Goal: Check status: Check status

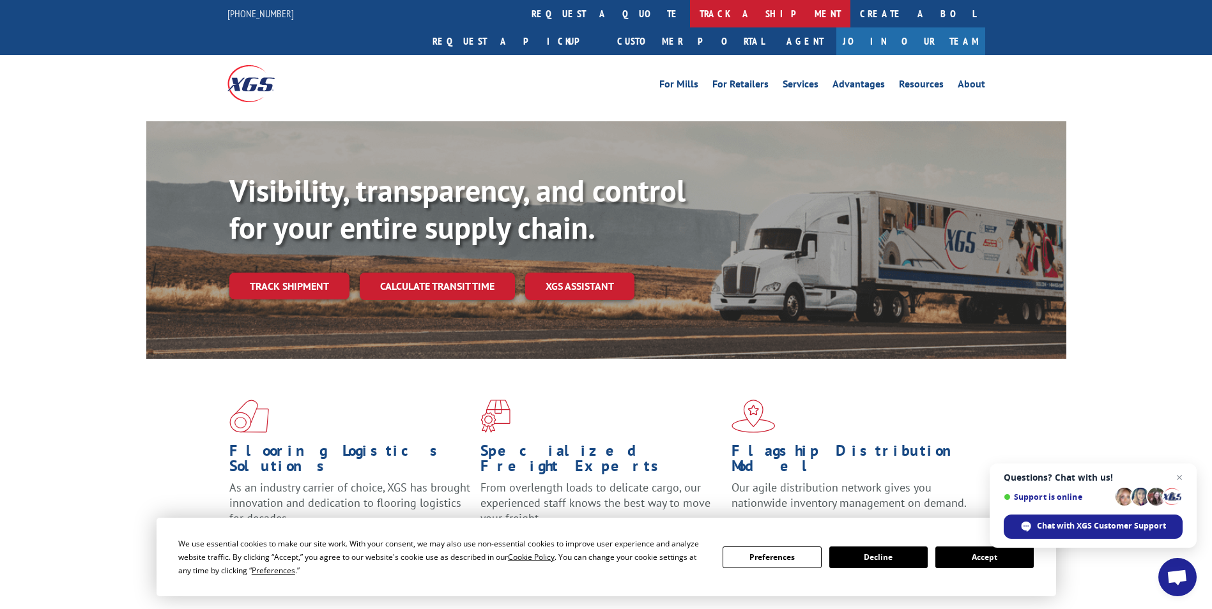
click at [690, 16] on link "track a shipment" at bounding box center [770, 13] width 160 height 27
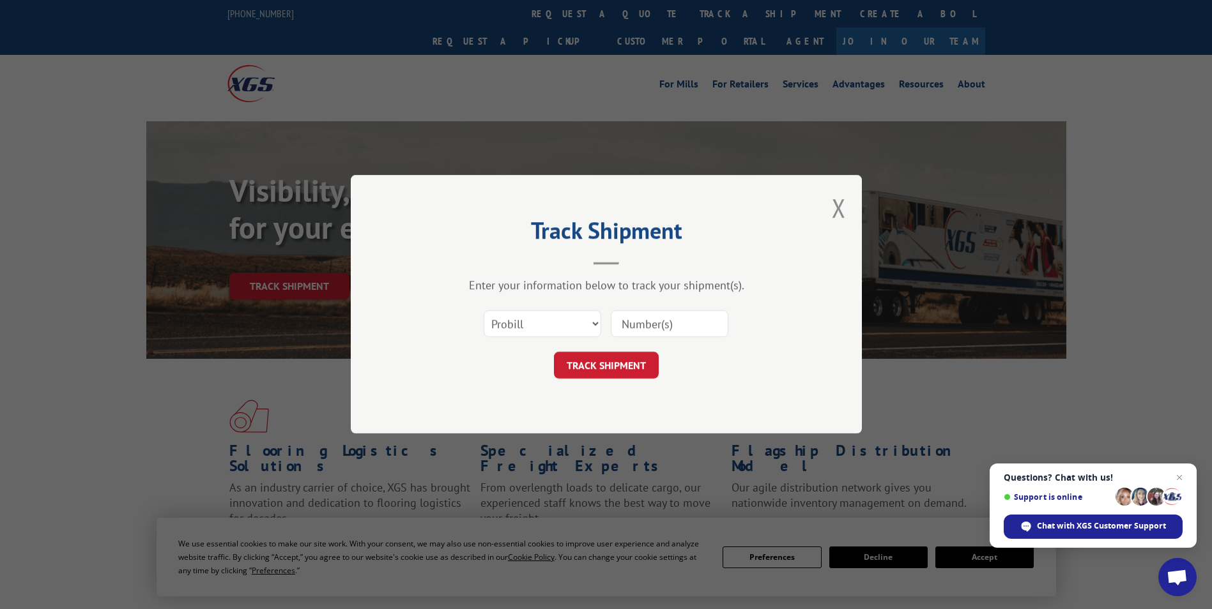
click at [646, 310] on div at bounding box center [670, 324] width 118 height 29
click at [645, 324] on input at bounding box center [670, 324] width 118 height 27
type input "77270"
click button "TRACK SHIPMENT" at bounding box center [606, 366] width 105 height 27
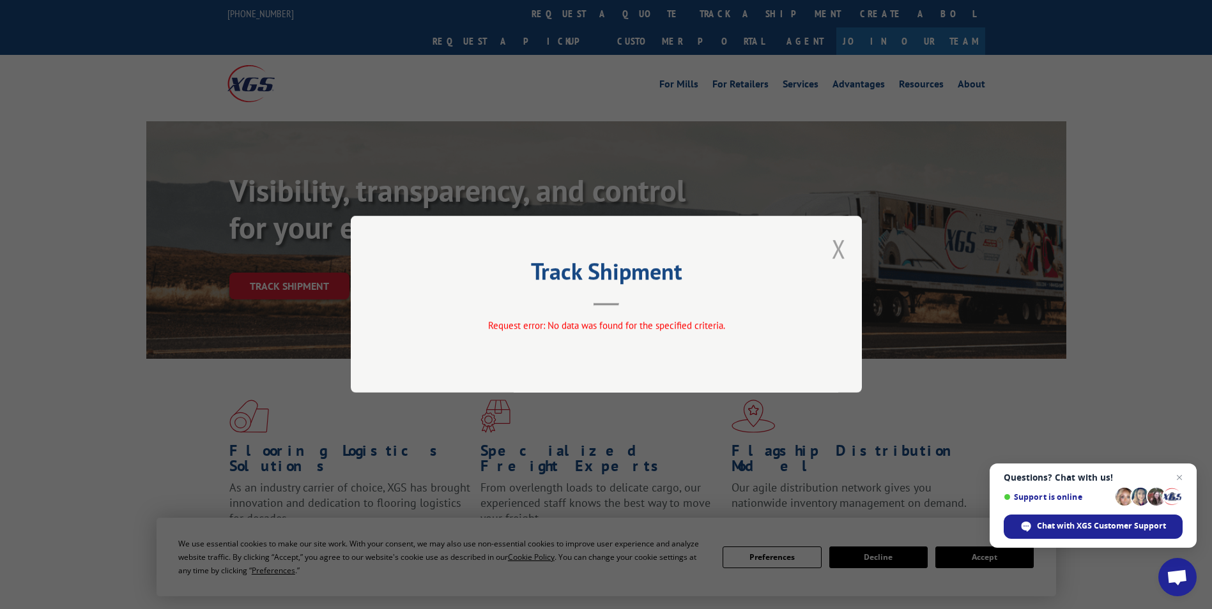
click at [839, 250] on button "Close modal" at bounding box center [839, 249] width 14 height 34
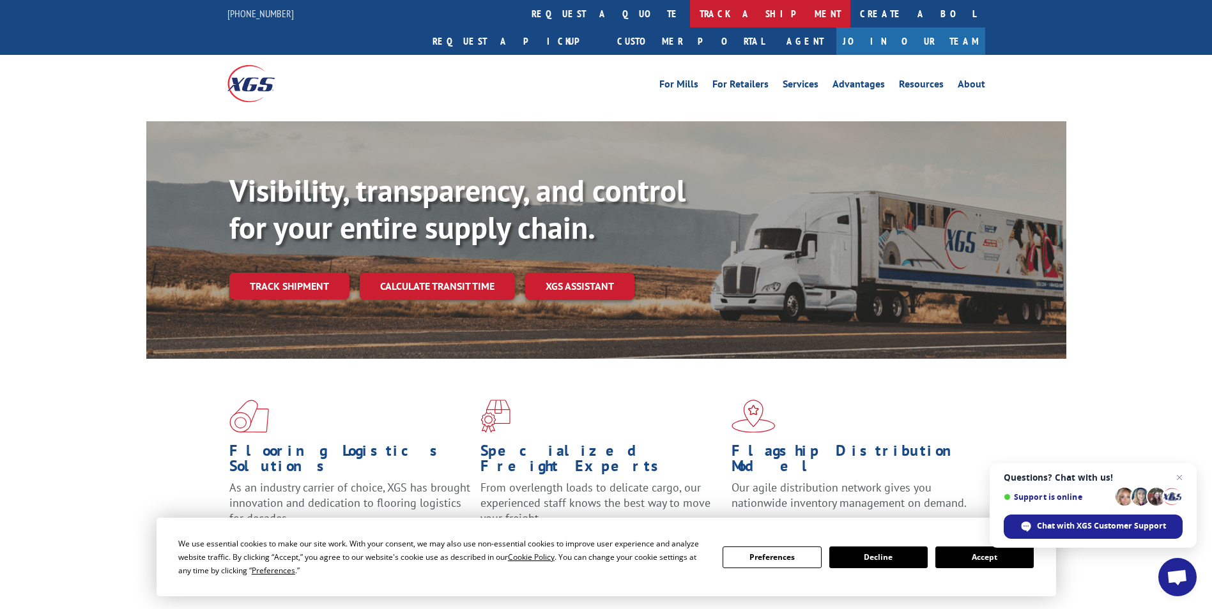
click at [690, 14] on link "track a shipment" at bounding box center [770, 13] width 160 height 27
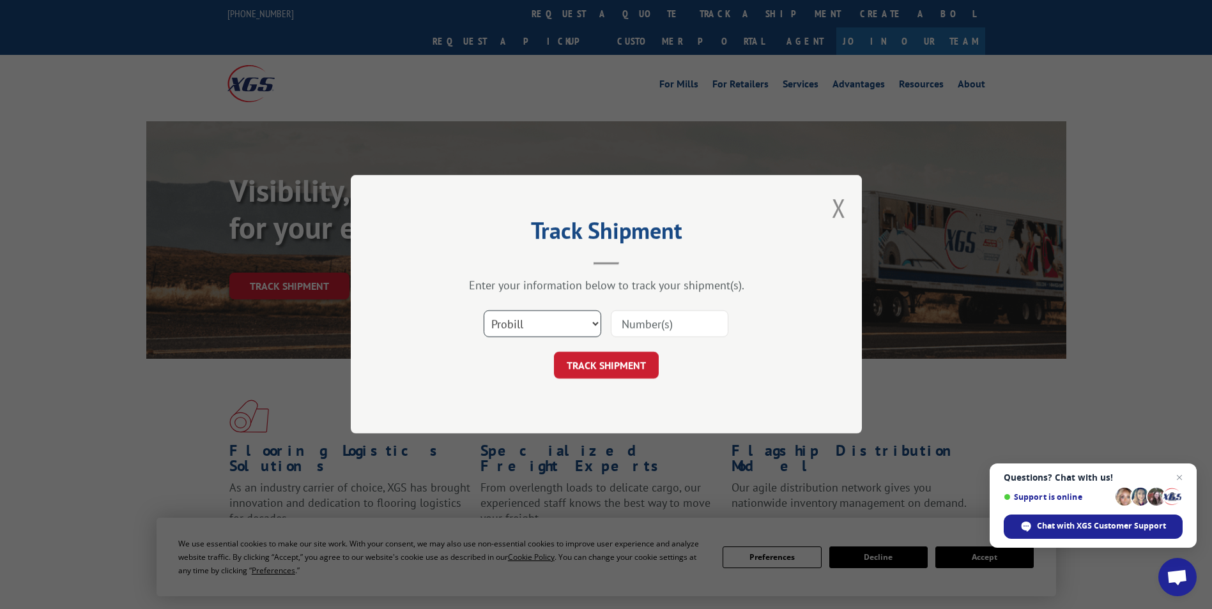
click at [532, 328] on select "Select category... Probill BOL PO" at bounding box center [543, 324] width 118 height 27
select select "bol"
click at [484, 311] on select "Select category... Probill BOL PO" at bounding box center [543, 324] width 118 height 27
click at [629, 327] on input at bounding box center [670, 324] width 118 height 27
type input "77270"
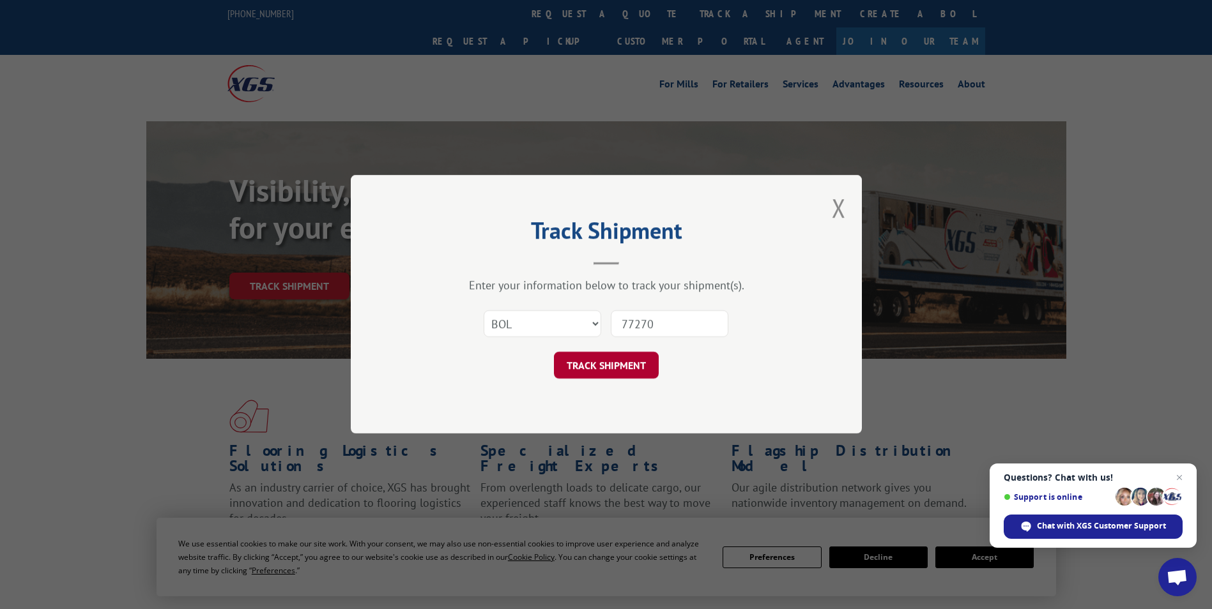
click at [599, 364] on button "TRACK SHIPMENT" at bounding box center [606, 366] width 105 height 27
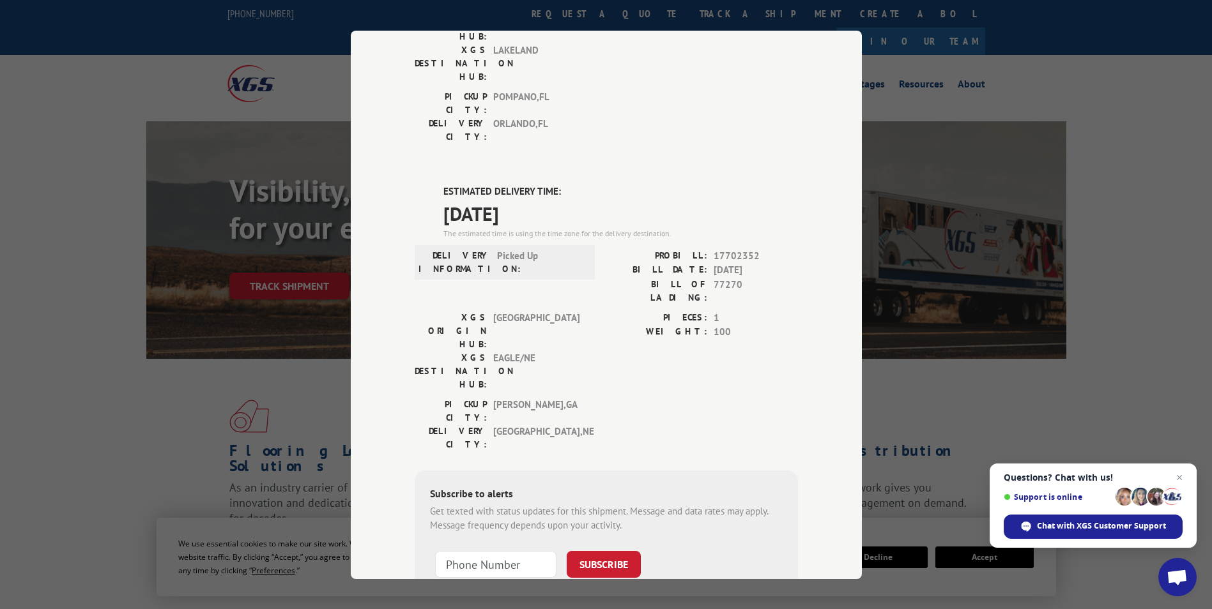
scroll to position [235, 0]
